Goal: Information Seeking & Learning: Learn about a topic

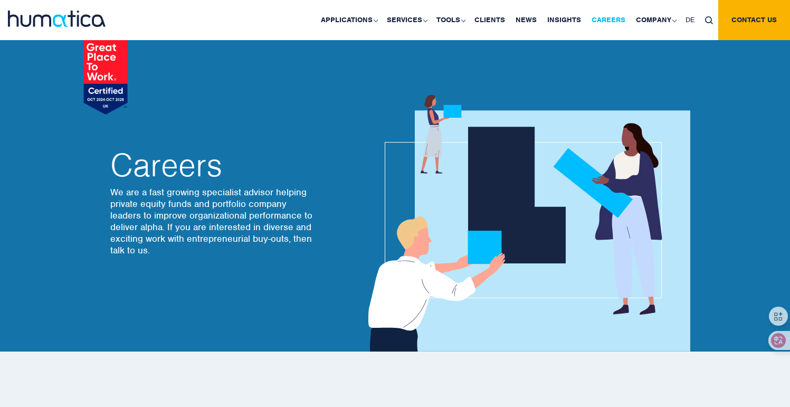
click at [603, 17] on link "Careers" at bounding box center [609, 20] width 44 height 40
click at [604, 22] on link "Careers" at bounding box center [609, 20] width 44 height 40
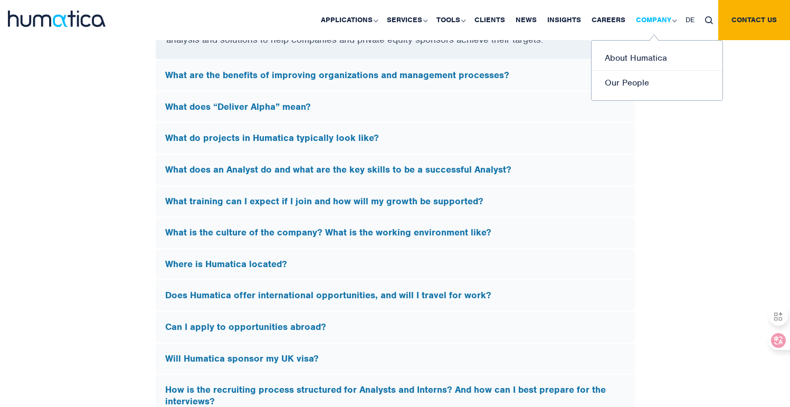
scroll to position [3109, 0]
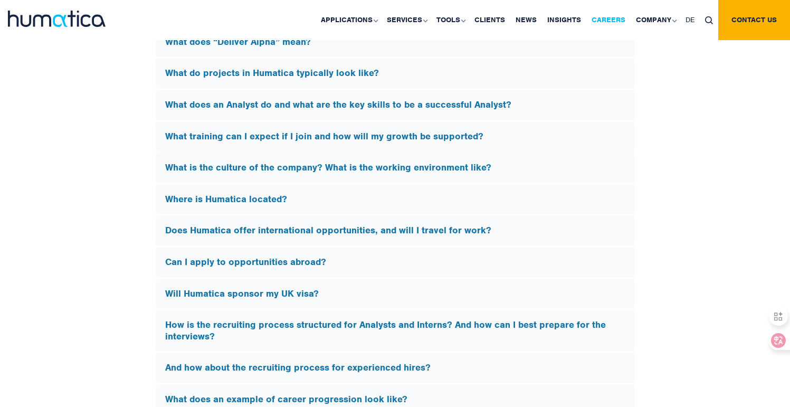
click at [612, 18] on link "Careers" at bounding box center [609, 20] width 44 height 40
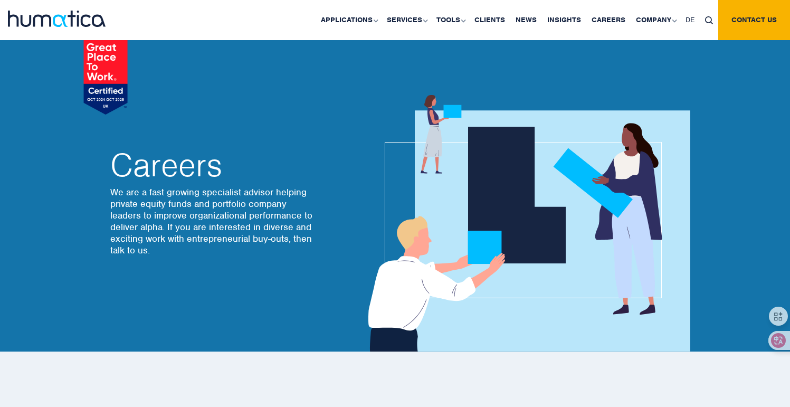
click at [279, 207] on p "We are a fast growing specialist advisor helping private equity funds and portf…" at bounding box center [213, 221] width 206 height 70
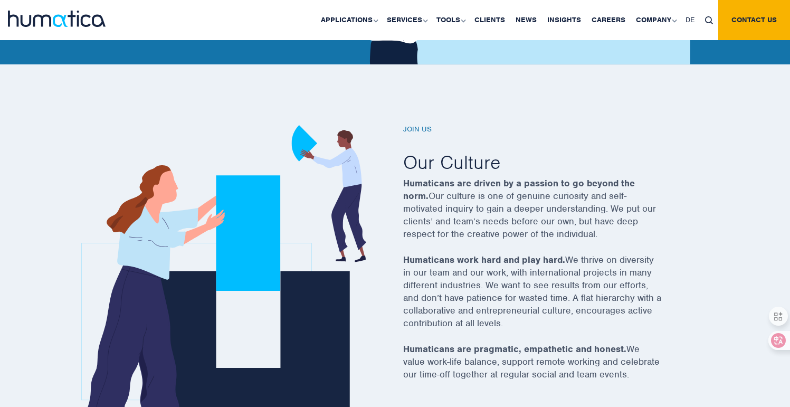
scroll to position [289, 0]
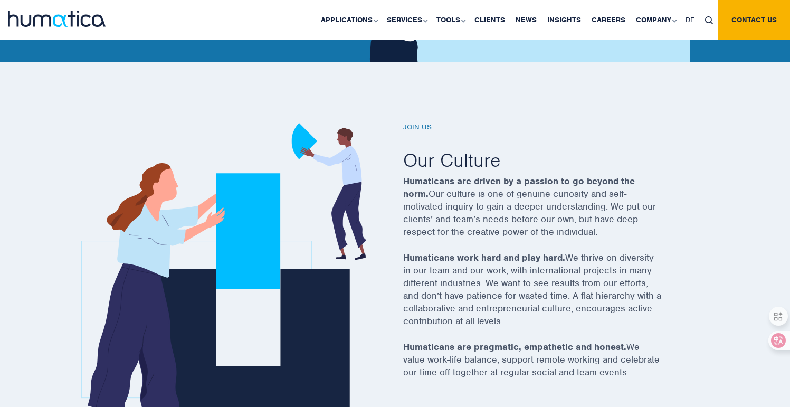
click at [426, 128] on h6 "Join us" at bounding box center [545, 127] width 285 height 9
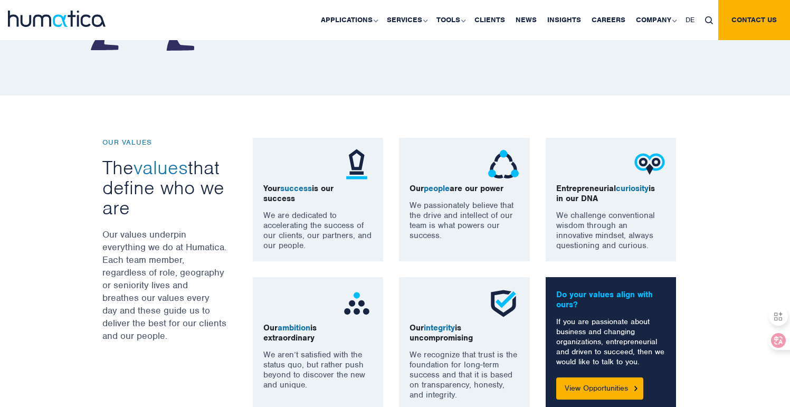
scroll to position [688, 0]
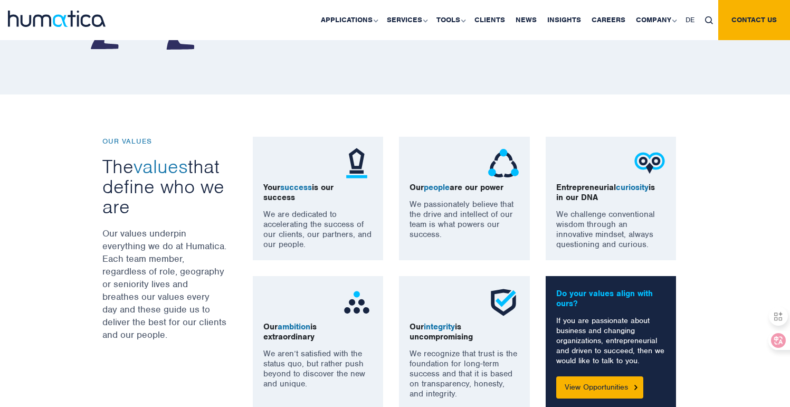
click at [309, 196] on p "Your success is our success" at bounding box center [318, 193] width 110 height 20
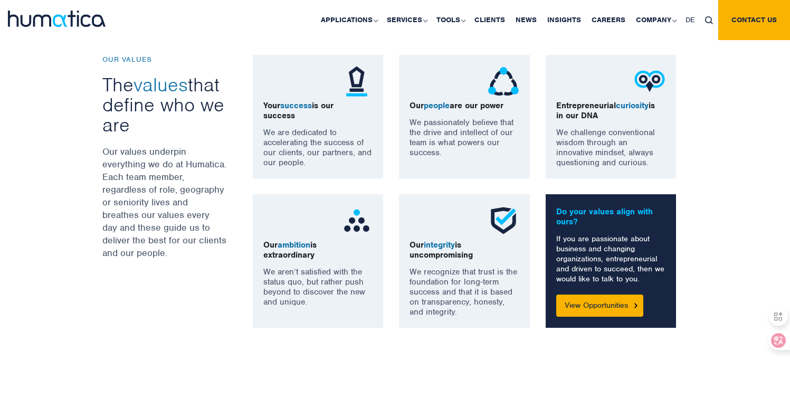
scroll to position [779, 0]
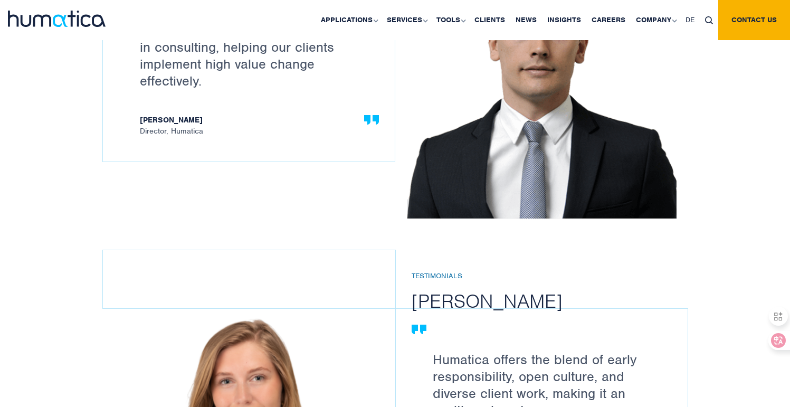
click at [414, 304] on h2 "[PERSON_NAME]" at bounding box center [558, 301] width 292 height 24
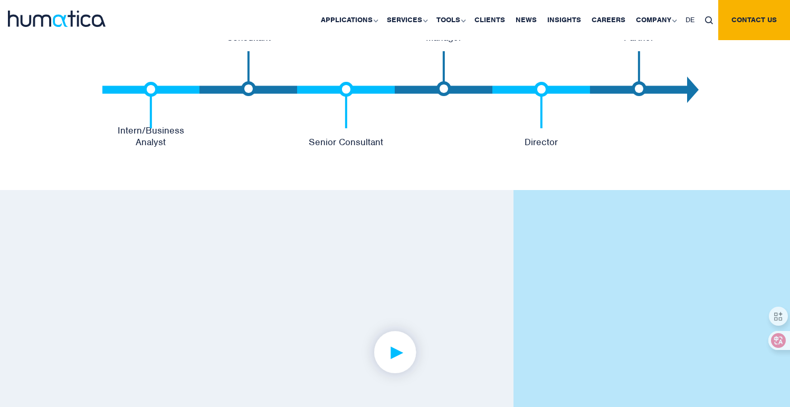
click at [417, 296] on link at bounding box center [395, 352] width 385 height 240
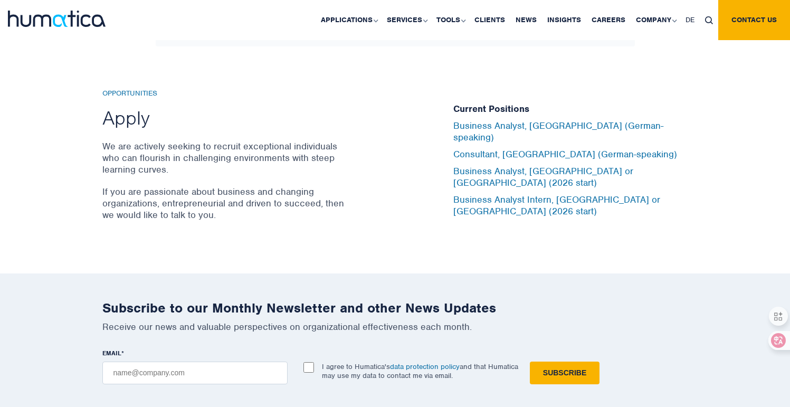
scroll to position [3334, 0]
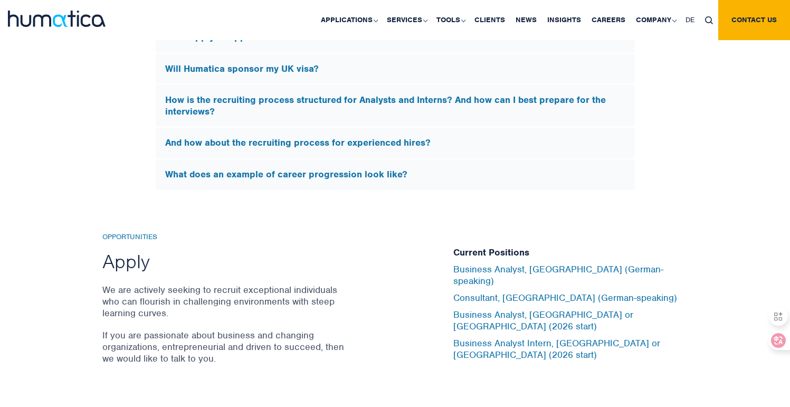
click at [343, 169] on h5 "What does an example of career progression look like?" at bounding box center [395, 175] width 460 height 12
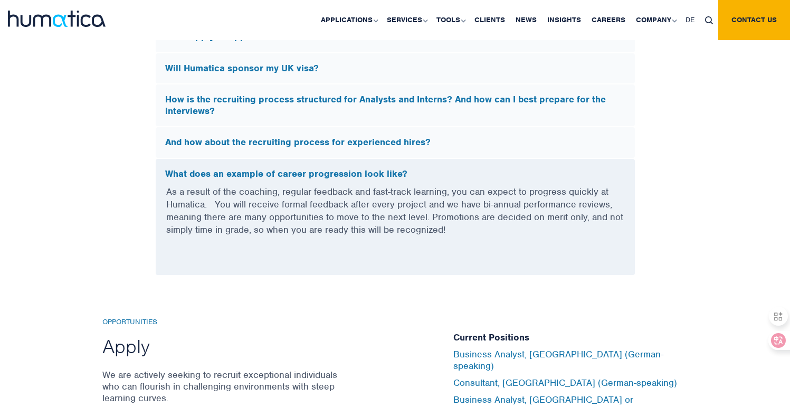
scroll to position [3172, 0]
click at [318, 194] on p "As a result of the coaching, regular feedback and fast-track learning, you can …" at bounding box center [395, 218] width 458 height 64
click at [333, 175] on h5 "What does an example of career progression look like?" at bounding box center [395, 175] width 460 height 12
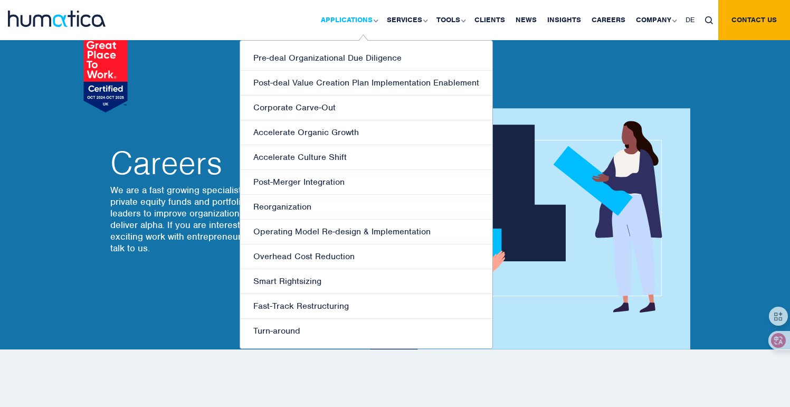
scroll to position [0, 0]
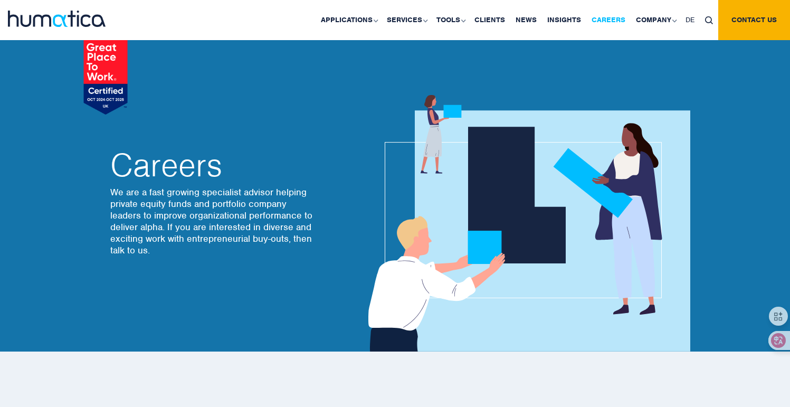
click at [619, 21] on link "Careers" at bounding box center [609, 20] width 44 height 40
drag, startPoint x: 0, startPoint y: 0, endPoint x: 619, endPoint y: 21, distance: 619.7
click at [619, 21] on link "Careers" at bounding box center [609, 20] width 44 height 40
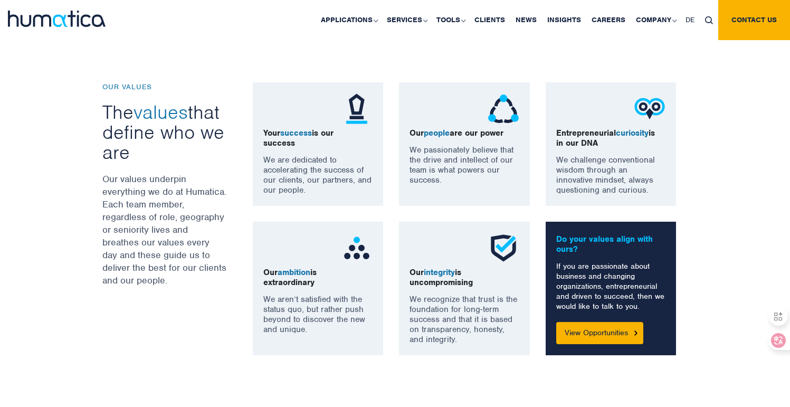
scroll to position [700, 0]
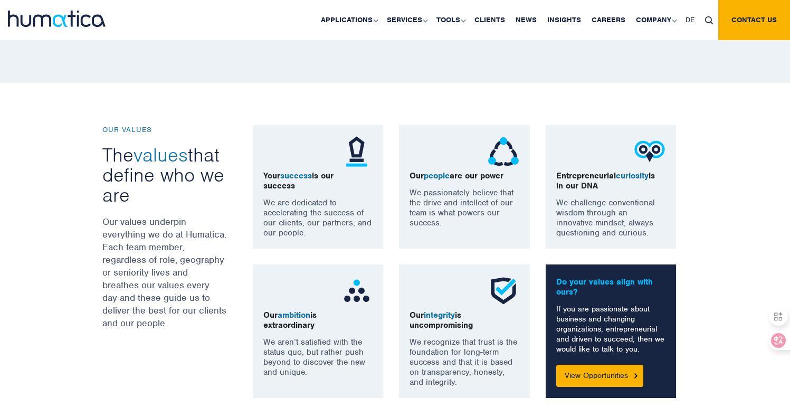
click at [350, 174] on p "Your success is our success" at bounding box center [318, 181] width 110 height 20
drag, startPoint x: 244, startPoint y: 196, endPoint x: 324, endPoint y: 263, distance: 104.2
click at [254, 201] on div "Your success is our success We are dedicated to accelerating the success of our…" at bounding box center [470, 261] width 451 height 273
click at [326, 270] on div "Our ambition is extraordinary We aren’t satisfied with the status quo, but rath…" at bounding box center [318, 332] width 131 height 134
click at [460, 277] on div at bounding box center [465, 291] width 110 height 32
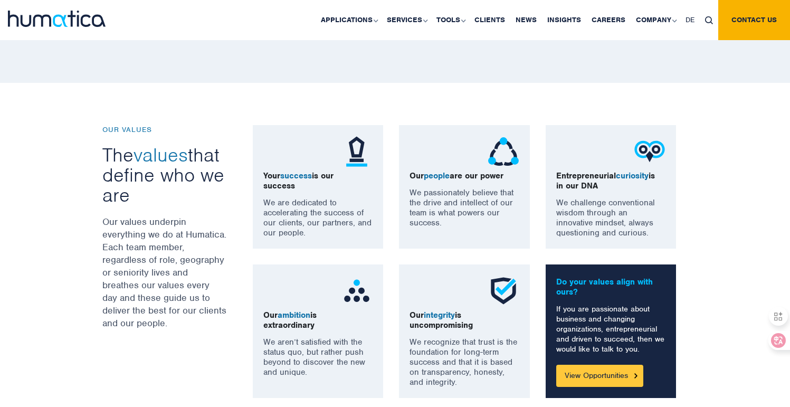
click at [587, 374] on link "View Opportunities" at bounding box center [599, 376] width 87 height 22
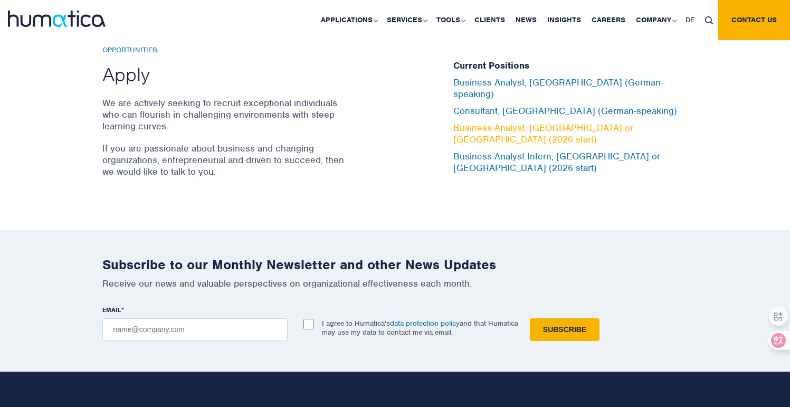
click at [489, 127] on link "Business Analyst, [GEOGRAPHIC_DATA] or [GEOGRAPHIC_DATA] (2026 start)" at bounding box center [544, 133] width 180 height 23
